Goal: Task Accomplishment & Management: Manage account settings

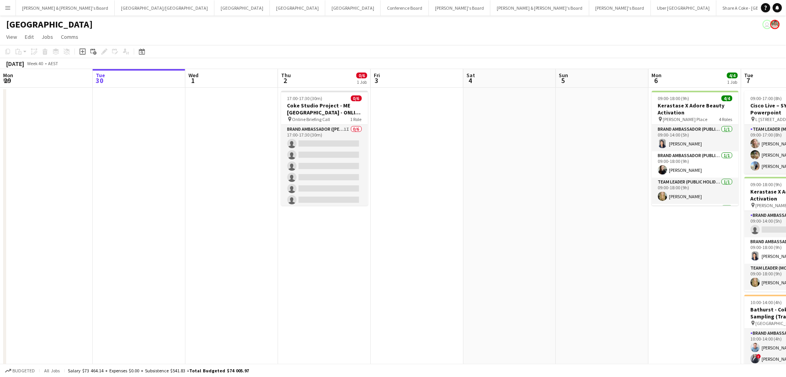
scroll to position [0, 354]
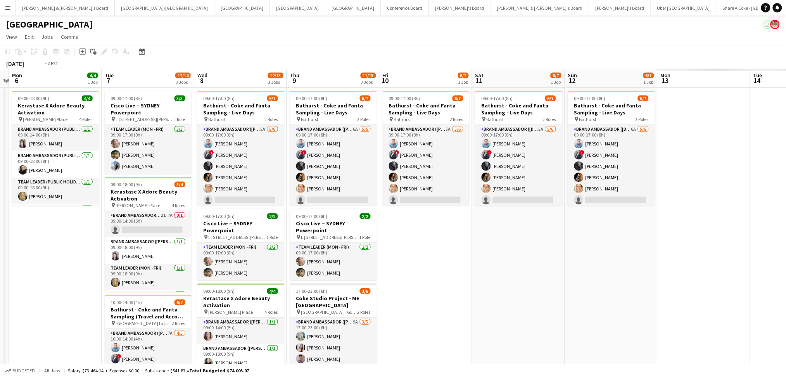
drag, startPoint x: 741, startPoint y: 261, endPoint x: 252, endPoint y: 208, distance: 492.0
click at [242, 208] on app-calendar-viewport "Fri 3 Sat 4 Sun 5 Mon 6 4/4 1 Job Tue 7 12/14 3 Jobs Wed 8 12/13 3 Jobs Thu 9 1…" at bounding box center [393, 247] width 786 height 357
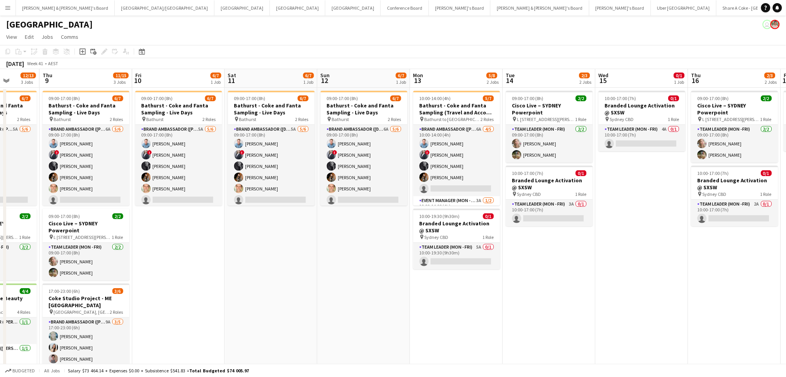
drag, startPoint x: 615, startPoint y: 260, endPoint x: 189, endPoint y: 213, distance: 428.8
click at [189, 213] on app-calendar-viewport "Sun 5 Mon 6 4/4 1 Job Tue 7 12/14 3 Jobs Wed 8 12/13 3 Jobs Thu 9 11/15 3 Jobs …" at bounding box center [393, 247] width 786 height 357
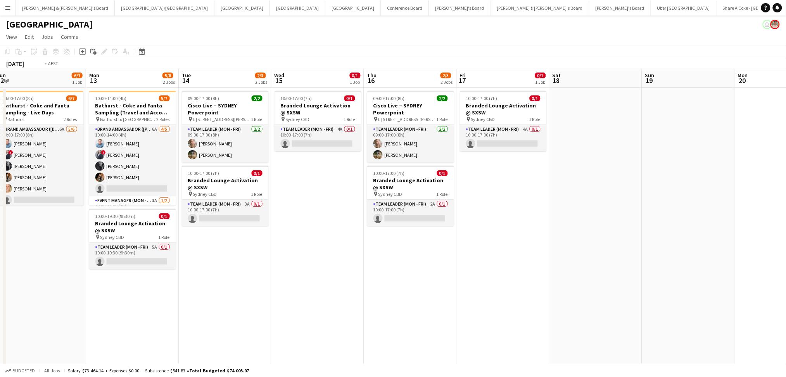
drag, startPoint x: 631, startPoint y: 278, endPoint x: 230, endPoint y: 232, distance: 404.5
click at [230, 232] on app-calendar-viewport "Thu 9 11/15 3 Jobs Fri 10 6/7 1 Job Sat 11 6/7 1 Job Sun 12 6/7 1 Job Mon 13 5/…" at bounding box center [393, 292] width 786 height 447
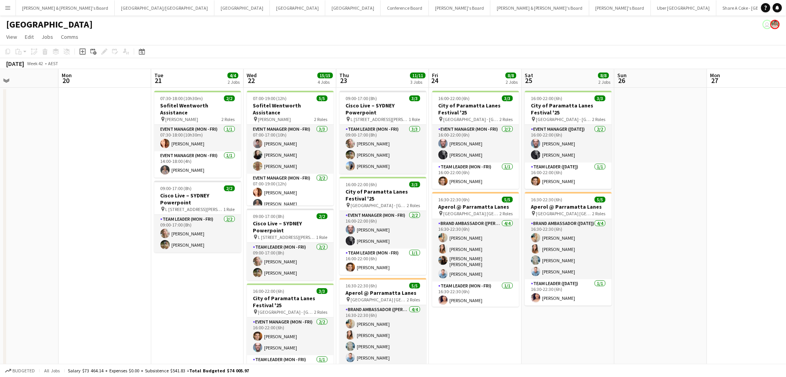
drag, startPoint x: 303, startPoint y: 251, endPoint x: 231, endPoint y: 238, distance: 73.0
click at [231, 238] on app-calendar-viewport "Thu 16 2/3 2 Jobs Fri 17 0/1 1 Job Sat 18 Sun 19 Mon 20 Tue 21 4/4 2 Jobs Wed 2…" at bounding box center [393, 292] width 786 height 447
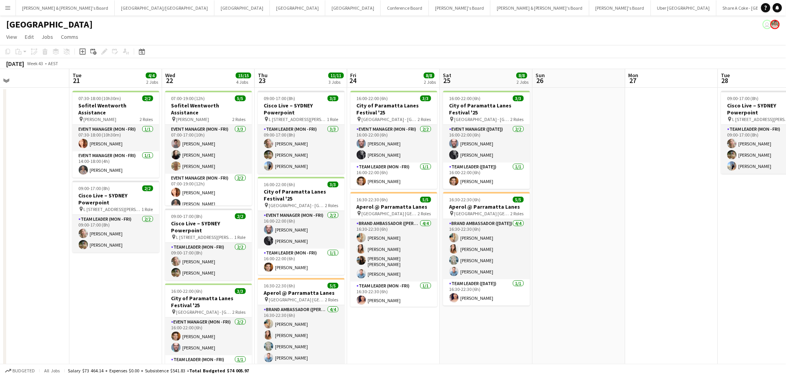
drag, startPoint x: 412, startPoint y: 245, endPoint x: 175, endPoint y: 230, distance: 237.1
click at [166, 232] on app-calendar-viewport "Sat 18 Sun 19 Mon 20 Tue 21 4/4 2 Jobs Wed 22 15/15 4 Jobs Thu 23 11/11 3 Jobs …" at bounding box center [393, 292] width 786 height 447
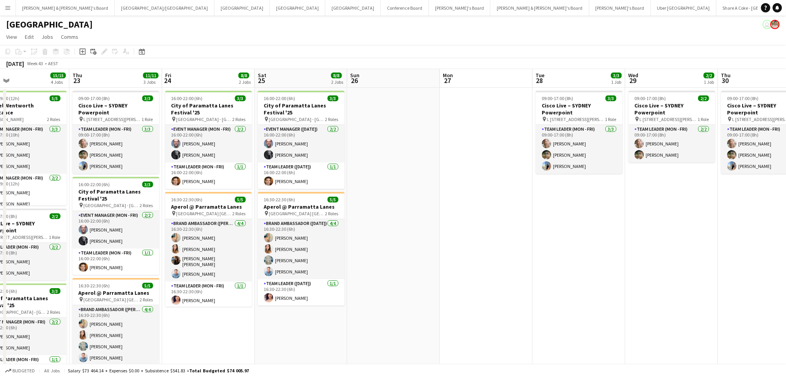
scroll to position [0, 216]
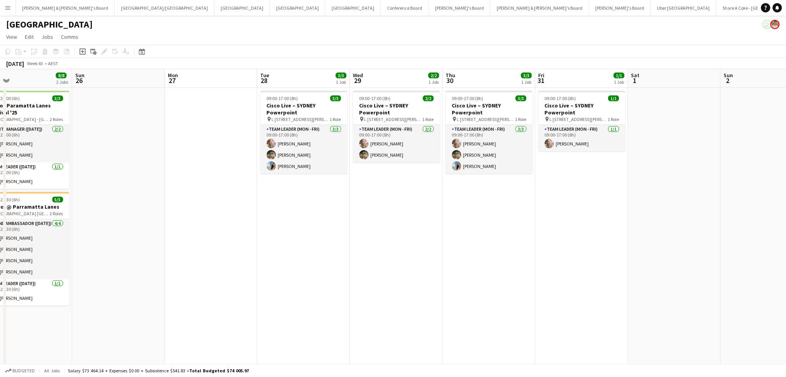
drag, startPoint x: 702, startPoint y: 288, endPoint x: 433, endPoint y: 275, distance: 269.5
click at [433, 275] on app-calendar-viewport "Wed 22 15/15 4 Jobs Thu 23 11/11 3 Jobs Fri 24 8/8 2 Jobs Sat 25 8/8 2 Jobs Sun…" at bounding box center [393, 292] width 786 height 447
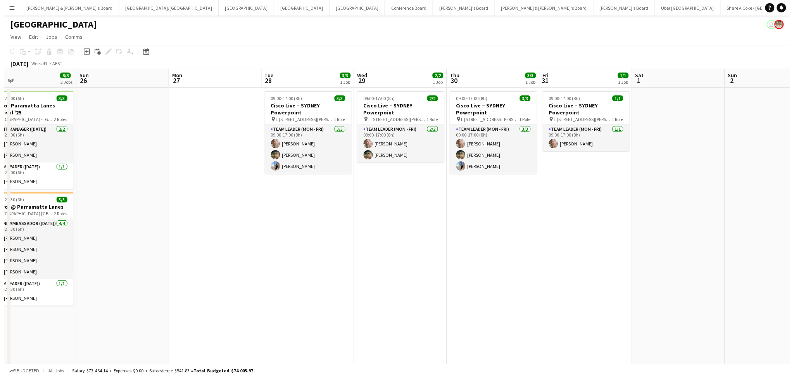
scroll to position [0, 301]
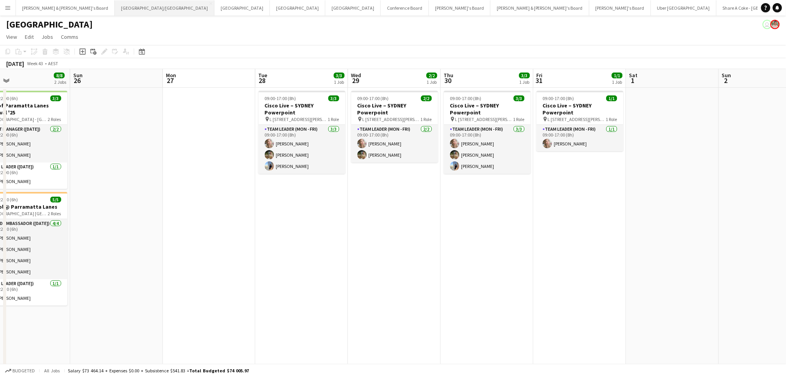
click at [115, 7] on button "Brisbane/Gold Coast Close" at bounding box center [165, 7] width 100 height 15
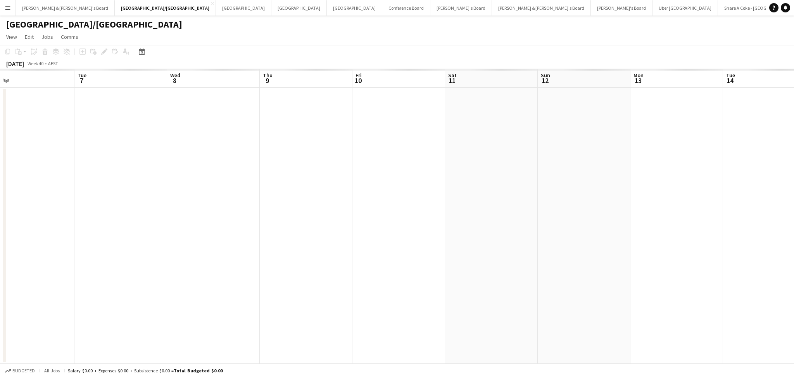
drag, startPoint x: 693, startPoint y: 261, endPoint x: 481, endPoint y: 240, distance: 212.5
click at [64, 199] on app-calendar-viewport "Thu 2 Fri 3 Sat 4 Sun 5 Mon 6 Tue 7 Wed 8 Thu 9 Fri 10 Sat 11 Sun 12 Mon 13 Tue…" at bounding box center [397, 216] width 794 height 295
drag, startPoint x: 678, startPoint y: 251, endPoint x: 116, endPoint y: 244, distance: 561.7
click at [116, 244] on app-calendar-viewport "Thu 2 Fri 3 Sat 4 Sun 5 Mon 6 Tue 7 Wed 8 Thu 9 Fri 10 Sat 11 Sun 12 Mon 13 Tue…" at bounding box center [397, 216] width 794 height 295
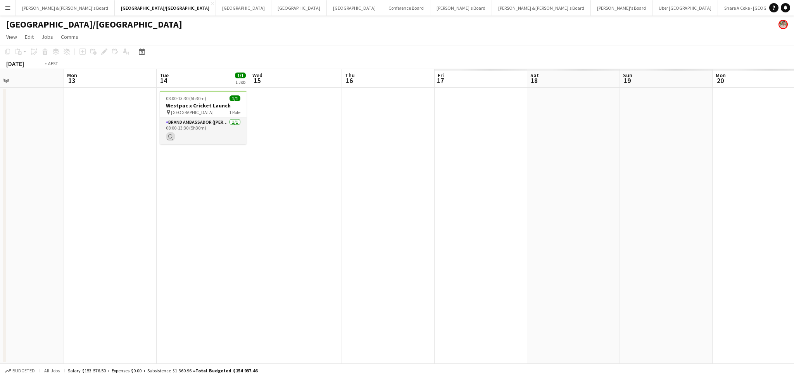
drag, startPoint x: 436, startPoint y: 255, endPoint x: 99, endPoint y: 256, distance: 337.1
click at [0, 255] on html "Menu Boards Boards Boards All jobs Status Workforce Workforce My Workforce Recr…" at bounding box center [397, 193] width 794 height 387
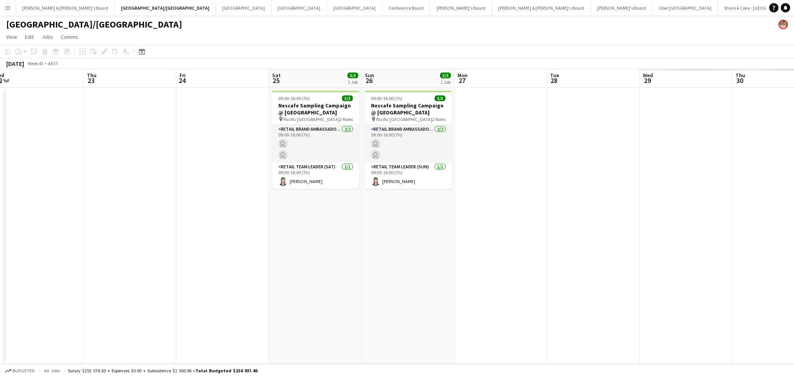
drag, startPoint x: 262, startPoint y: 279, endPoint x: 455, endPoint y: 282, distance: 193.2
click at [255, 280] on app-calendar-viewport "Sun 19 3/3 1 Job Mon 20 Tue 21 Wed 22 Thu 23 Fri 24 Sat 25 3/3 1 Job Sun 26 3/3…" at bounding box center [397, 216] width 794 height 295
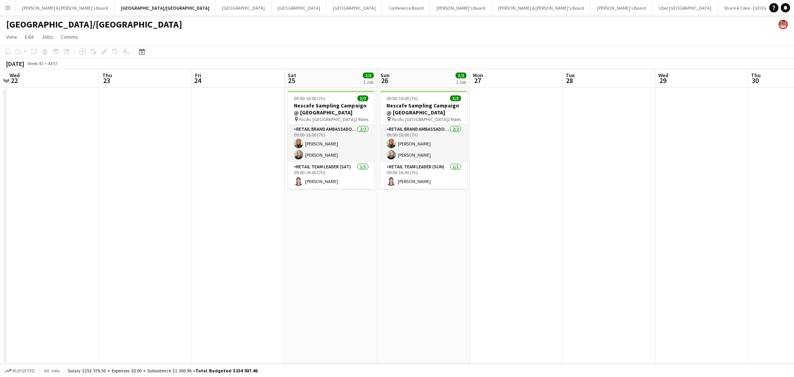
drag, startPoint x: 617, startPoint y: 289, endPoint x: 206, endPoint y: 291, distance: 410.4
click at [207, 291] on app-calendar-viewport "Sun 19 3/3 1 Job Mon 20 Tue 21 Wed 22 Thu 23 Fri 24 Sat 25 3/3 1 Job Sun 26 3/3…" at bounding box center [397, 216] width 794 height 295
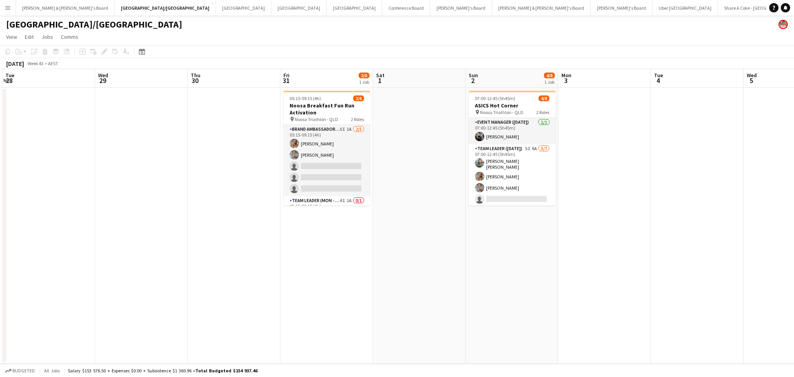
drag, startPoint x: 650, startPoint y: 292, endPoint x: 601, endPoint y: 286, distance: 50.1
click at [601, 286] on app-calendar-viewport "Sat 25 3/3 1 Job Sun 26 3/3 1 Job Mon 27 Tue 28 Wed 29 Thu 30 Fri 31 2/6 1 Job …" at bounding box center [397, 216] width 794 height 295
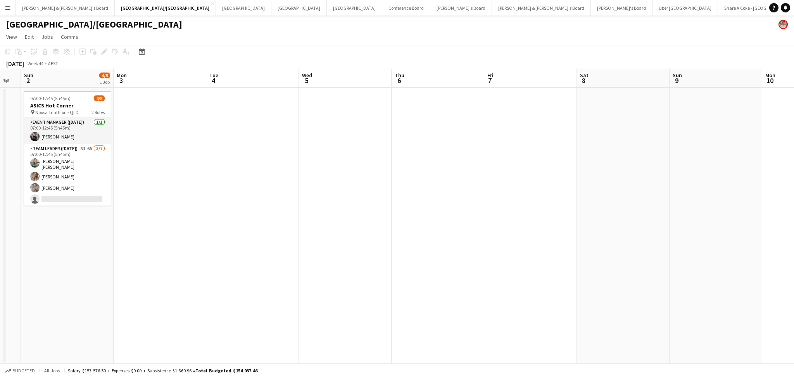
drag, startPoint x: 420, startPoint y: 273, endPoint x: 187, endPoint y: 266, distance: 232.8
click at [187, 266] on app-calendar-viewport "Thu 30 Fri 31 2/6 1 Job Sat 1 Sun 2 4/8 1 Job Mon 3 Tue 4 Wed 5 Thu 6 Fri 7 Sat…" at bounding box center [397, 216] width 794 height 295
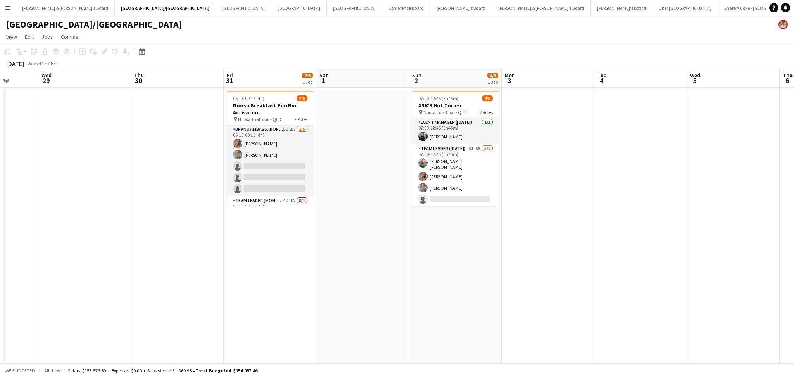
scroll to position [0, 180]
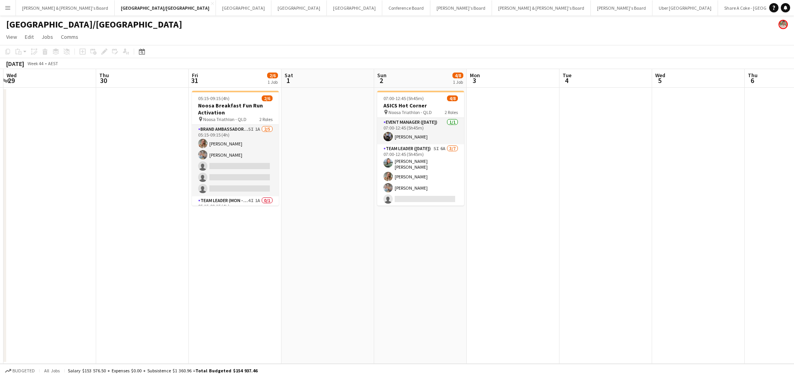
drag, startPoint x: 186, startPoint y: 274, endPoint x: 514, endPoint y: 280, distance: 327.4
click at [514, 280] on app-calendar-viewport "Mon 27 Tue 28 Wed 29 Thu 30 Fri 31 2/6 1 Job Sat 1 Sun 2 4/8 1 Job Mon 3 Tue 4 …" at bounding box center [397, 216] width 794 height 295
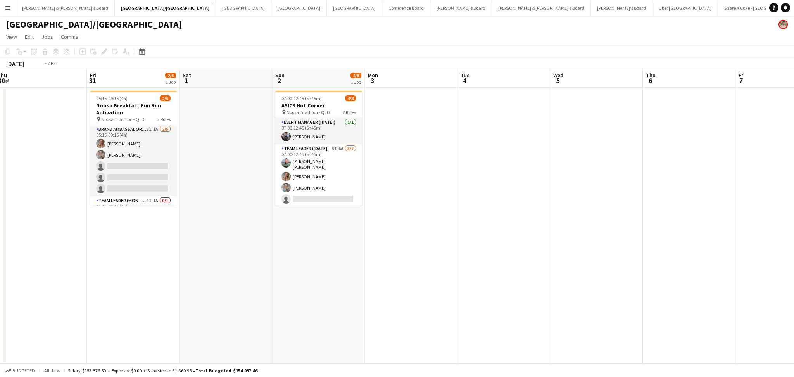
drag, startPoint x: 672, startPoint y: 264, endPoint x: 204, endPoint y: 242, distance: 468.7
click at [196, 242] on app-calendar-viewport "Mon 27 Tue 28 Wed 29 Thu 30 Fri 31 2/6 1 Job Sat 1 Sun 2 4/8 1 Job Mon 3 Tue 4 …" at bounding box center [397, 216] width 794 height 295
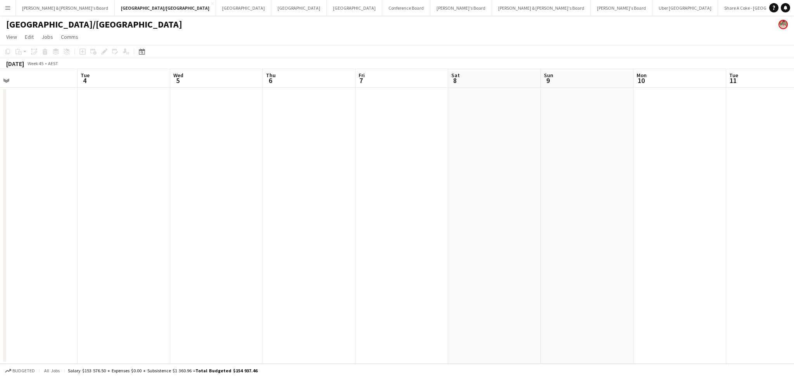
drag, startPoint x: 524, startPoint y: 280, endPoint x: 144, endPoint y: 227, distance: 383.6
click at [119, 228] on app-calendar-viewport "Fri 31 2/6 1 Job Sat 1 Sun 2 4/8 1 Job Mon 3 Tue 4 Wed 5 Thu 6 Fri 7 Sat 8 Sun …" at bounding box center [397, 216] width 794 height 295
drag, startPoint x: 521, startPoint y: 268, endPoint x: 751, endPoint y: 261, distance: 230.1
click at [752, 261] on app-calendar-viewport "Thu 6 Fri 7 Sat 8 Sun 9 Mon 10 Tue 11 Wed 12 Thu 13 Fri 14 Sat 15 Sun 16 Mon 17…" at bounding box center [397, 216] width 794 height 295
drag, startPoint x: 233, startPoint y: 264, endPoint x: 611, endPoint y: 263, distance: 378.2
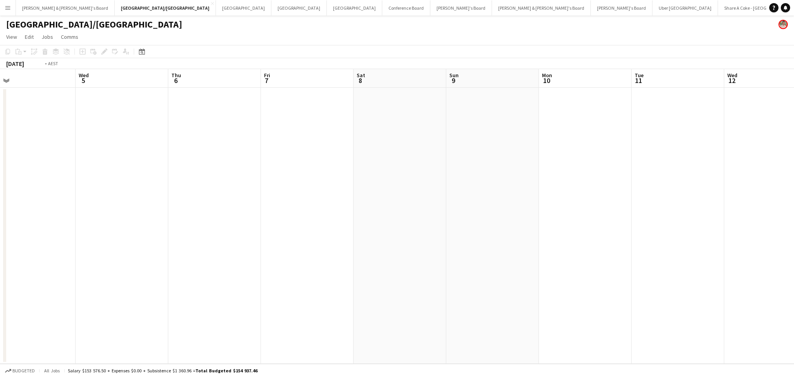
click at [629, 263] on app-calendar-viewport "Mon 3 Tue 4 Wed 5 Thu 6 Fri 7 Sat 8 Sun 9 Mon 10 Tue 11 Wed 12 Thu 13 Fri 14 Sa…" at bounding box center [397, 216] width 794 height 295
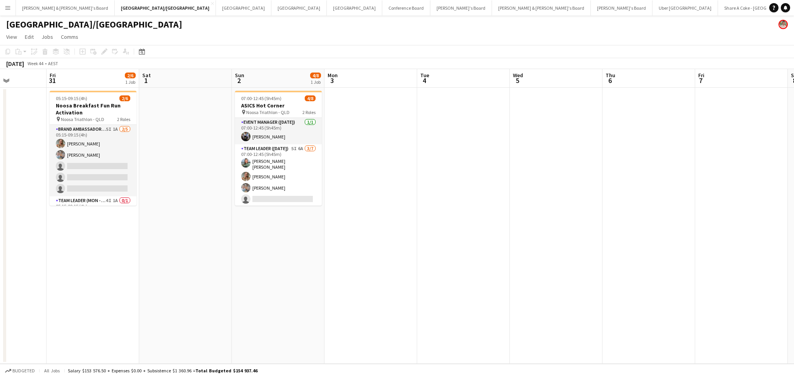
drag, startPoint x: 256, startPoint y: 294, endPoint x: 503, endPoint y: 301, distance: 247.2
click at [527, 299] on app-calendar-viewport "Tue 28 Wed 29 Thu 30 Fri 31 2/6 1 Job Sat 1 Sun 2 4/8 1 Job Mon 3 Tue 4 Wed 5 T…" at bounding box center [397, 216] width 794 height 295
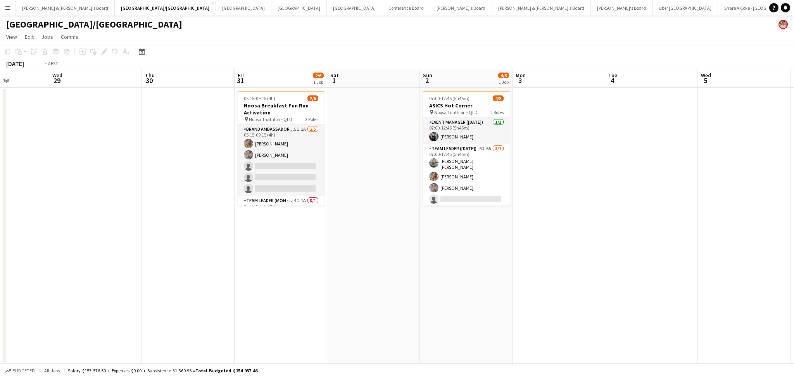
drag, startPoint x: 362, startPoint y: 311, endPoint x: 544, endPoint y: 310, distance: 182.7
click at [544, 310] on app-calendar-viewport "Sun 26 3/3 1 Job Mon 27 Tue 28 Wed 29 Thu 30 Fri 31 2/6 1 Job Sat 1 Sun 2 4/8 1…" at bounding box center [397, 216] width 794 height 295
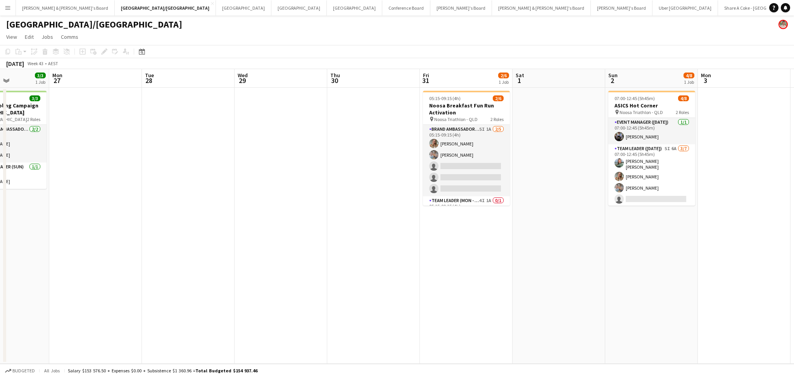
scroll to position [0, 228]
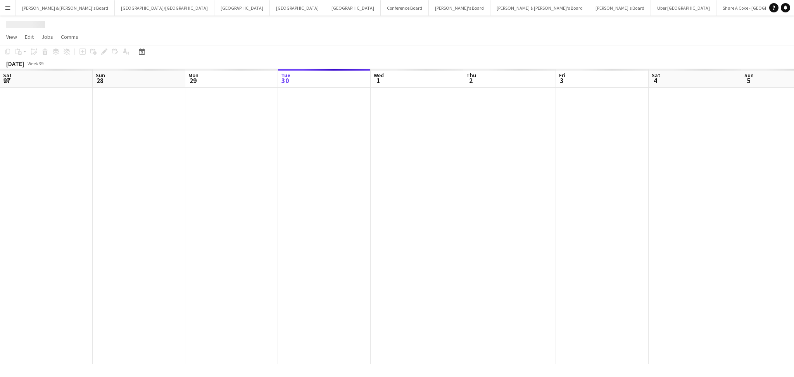
scroll to position [0, 185]
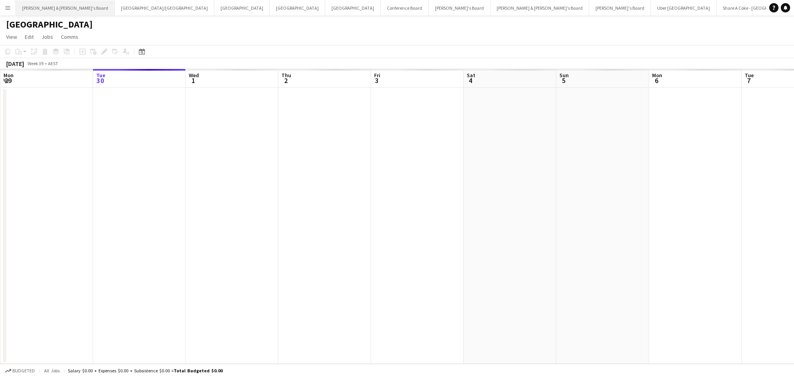
click at [55, 8] on button "James & Arrence's Board Close" at bounding box center [65, 7] width 99 height 15
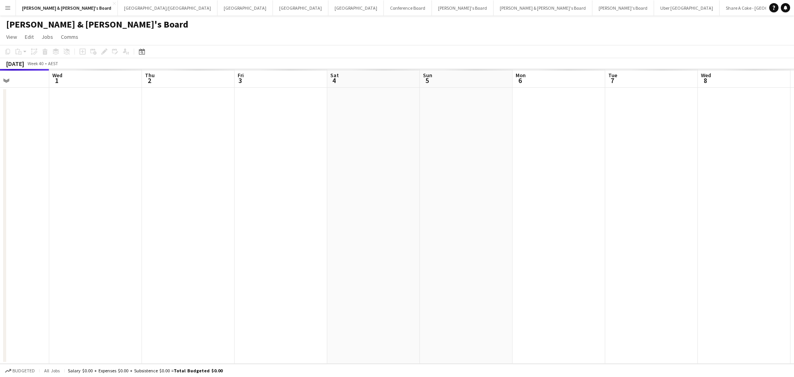
drag, startPoint x: 598, startPoint y: 214, endPoint x: 113, endPoint y: 195, distance: 484.9
click at [113, 195] on app-calendar-viewport "Sat 27 Sun 28 Mon 29 Tue 30 Wed 1 Thu 2 Fri 3 Sat 4 Sun 5 Mon 6 Tue 7 Wed 8 Thu…" at bounding box center [397, 216] width 794 height 295
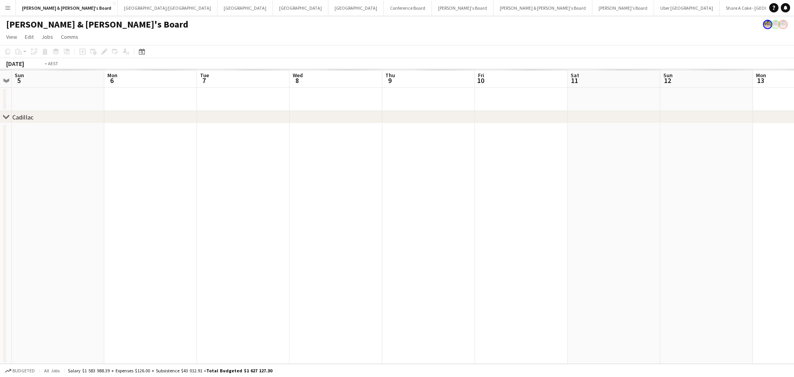
click at [152, 227] on app-calendar-viewport "Thu 2 Fri 3 Sat 4 Sun 5 Mon 6 Tue 7 Wed 8 Thu 9 Fri 10 Sat 11 Sun 12 Mon 13 Tue…" at bounding box center [397, 216] width 794 height 295
drag, startPoint x: 663, startPoint y: 276, endPoint x: 171, endPoint y: 256, distance: 491.9
click at [171, 256] on app-calendar-viewport "Tue 7 Wed 8 Thu 9 Fri 10 Sat 11 Sun 12 Mon 13 Tue 14 Wed 15 Thu 16 Fri 17 Sat 1…" at bounding box center [393, 216] width 786 height 295
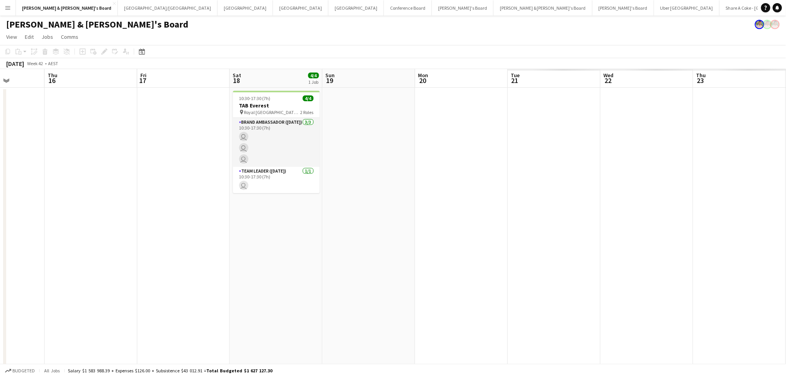
drag, startPoint x: 657, startPoint y: 298, endPoint x: 201, endPoint y: 265, distance: 457.4
click at [131, 267] on app-calendar-viewport "Sun 12 2/2 1 Job Mon 13 Tue 14 Wed 15 Thu 16 Fri 17 Sat 18 4/4 1 Job Sun 19 Mon…" at bounding box center [393, 253] width 786 height 369
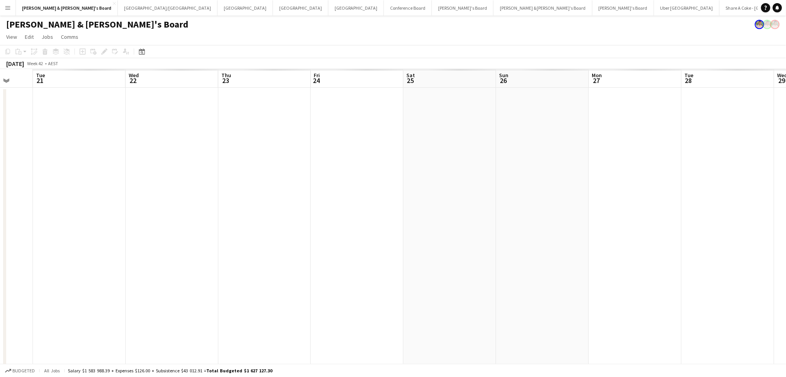
drag, startPoint x: 176, startPoint y: 289, endPoint x: 147, endPoint y: 275, distance: 31.9
click at [128, 275] on app-calendar-viewport "Sat 18 4/4 1 Job Sun 19 Mon 20 Tue 21 Wed 22 Thu 23 Fri 24 Sat 25 Sun 26 Mon 27…" at bounding box center [393, 253] width 786 height 369
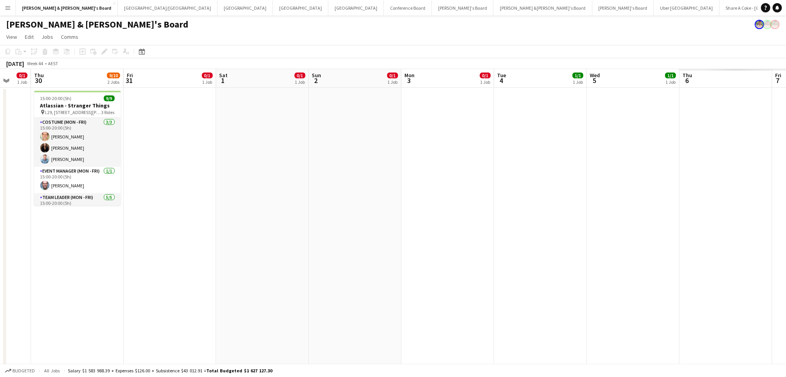
drag, startPoint x: 617, startPoint y: 297, endPoint x: 260, endPoint y: 269, distance: 358.3
click at [260, 269] on app-calendar-viewport "Sun 26 1/1 1 Job Mon 27 1/1 1 Job Tue 28 0/1 1 Job Wed 29 0/1 1 Job Thu 30 9/10…" at bounding box center [393, 282] width 786 height 426
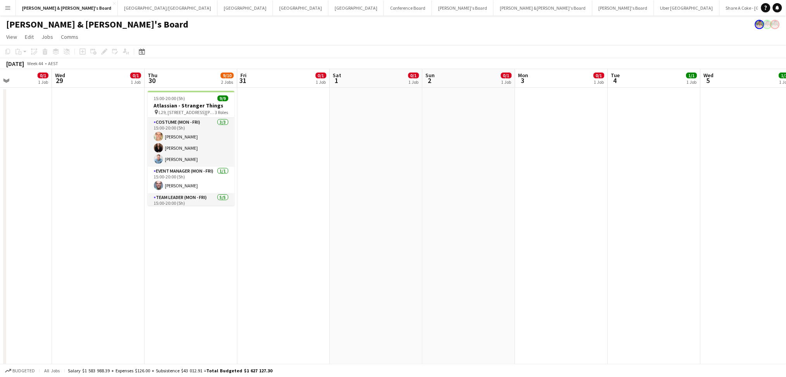
drag, startPoint x: 260, startPoint y: 269, endPoint x: 468, endPoint y: 278, distance: 208.5
click at [468, 278] on app-calendar-viewport "Sun 26 1/1 1 Job Mon 27 1/1 1 Job Tue 28 0/1 1 Job Wed 29 0/1 1 Job Thu 30 9/10…" at bounding box center [393, 282] width 786 height 426
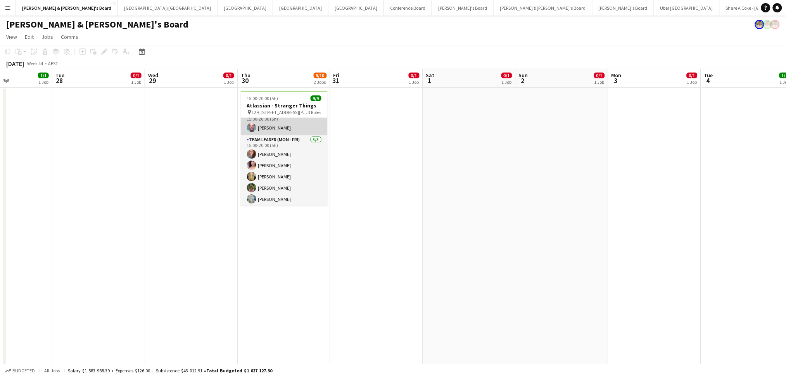
scroll to position [59, 0]
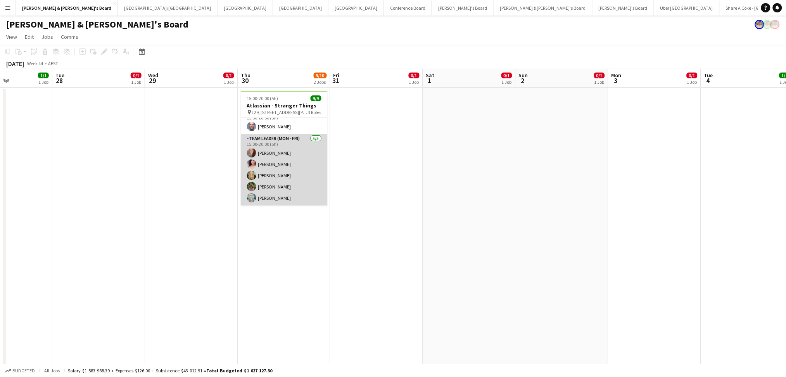
click at [280, 157] on app-card-role "Team Leader (Mon - Fri) 5/5 15:00-20:00 (5h) Danielle Winsor Amanda van Eldik A…" at bounding box center [284, 169] width 87 height 71
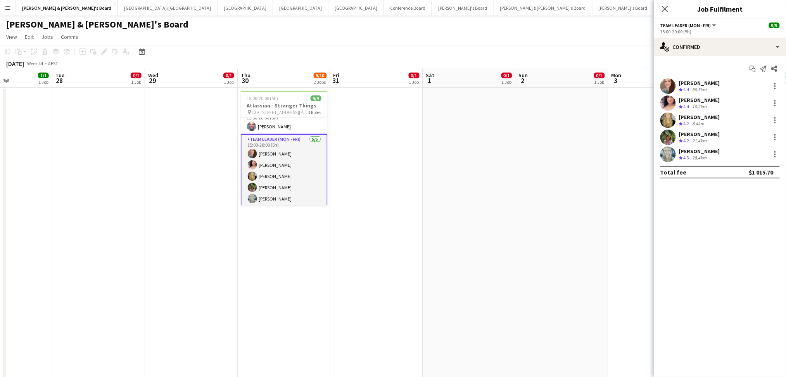
click at [716, 92] on div "Crew rating 4.4 60.5km" at bounding box center [699, 90] width 41 height 7
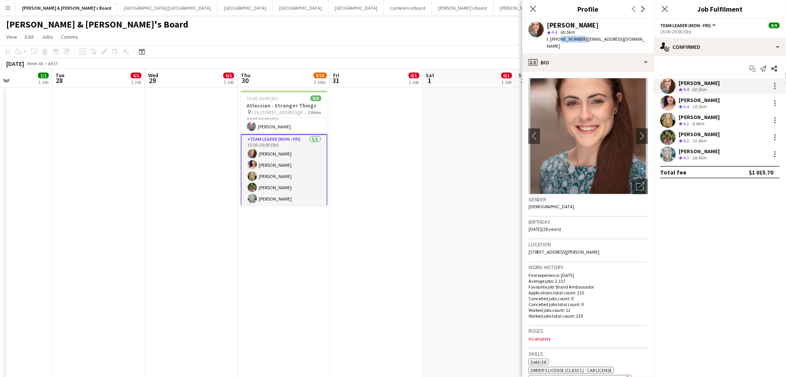
drag, startPoint x: 559, startPoint y: 38, endPoint x: 578, endPoint y: 41, distance: 19.6
click at [578, 41] on span "t. +61413324889" at bounding box center [567, 39] width 40 height 6
copy span "413324889"
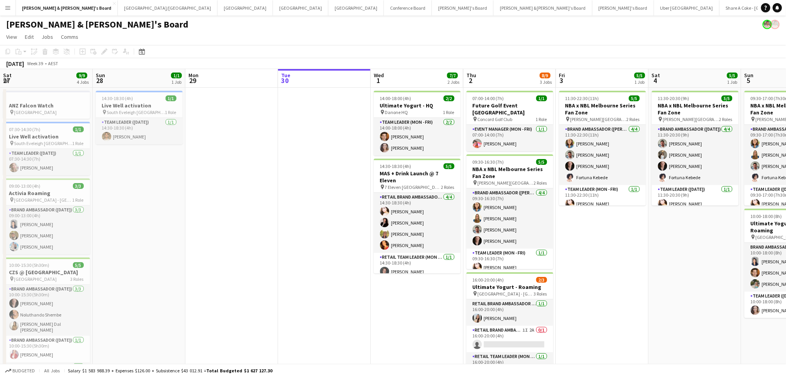
scroll to position [0, 185]
